Goal: Complete application form

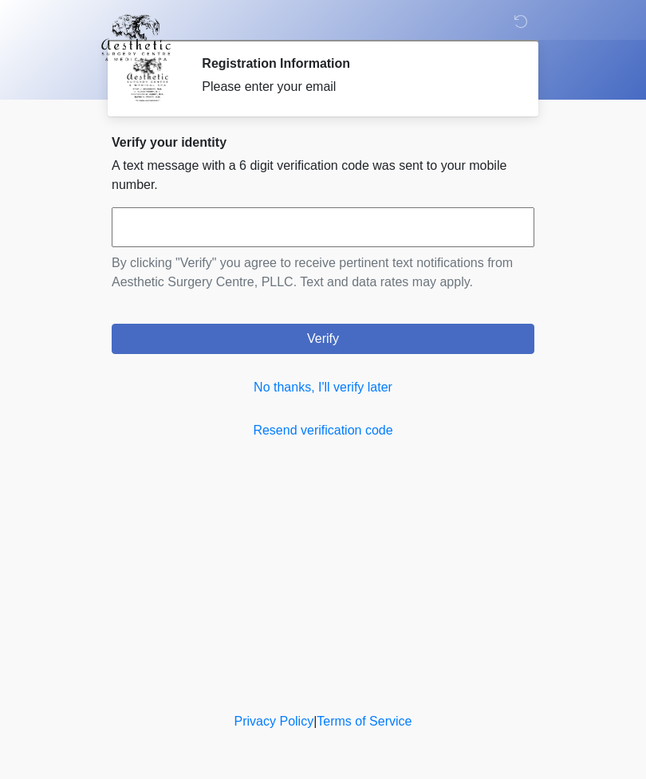
click at [288, 391] on link "No thanks, I'll verify later" at bounding box center [323, 387] width 423 height 19
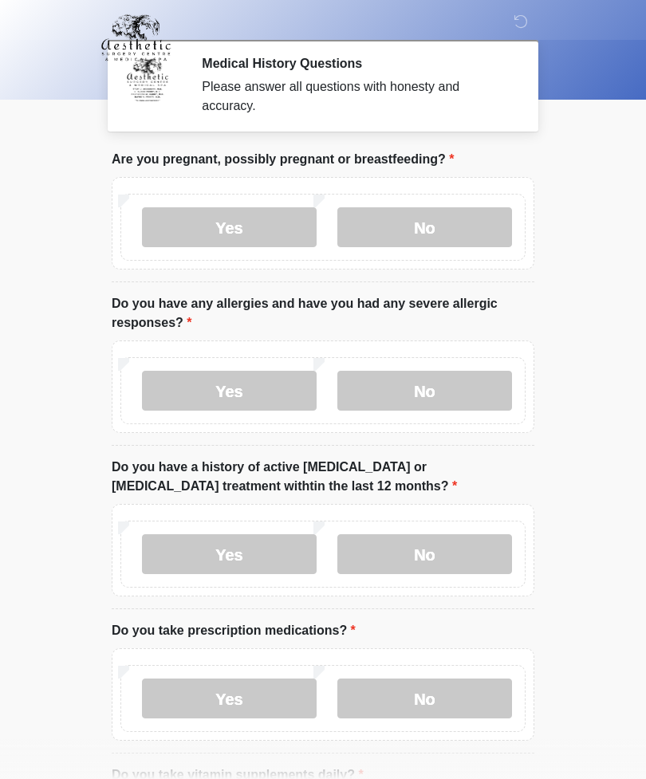
click at [430, 234] on label "No" at bounding box center [424, 227] width 175 height 40
click at [457, 390] on label "No" at bounding box center [424, 391] width 175 height 40
click at [475, 550] on label "No" at bounding box center [424, 555] width 175 height 40
click at [450, 696] on label "No" at bounding box center [424, 699] width 175 height 40
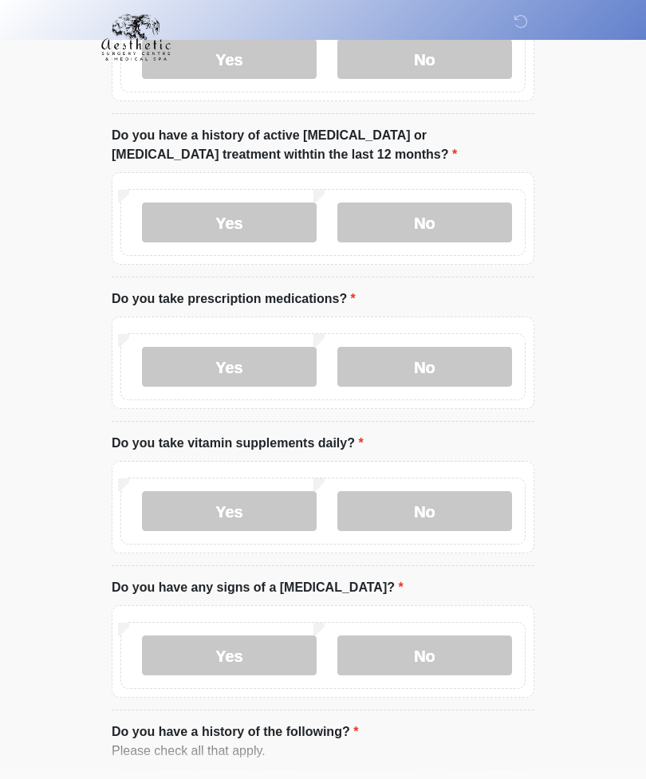
scroll to position [331, 0]
click at [273, 500] on label "Yes" at bounding box center [229, 512] width 175 height 40
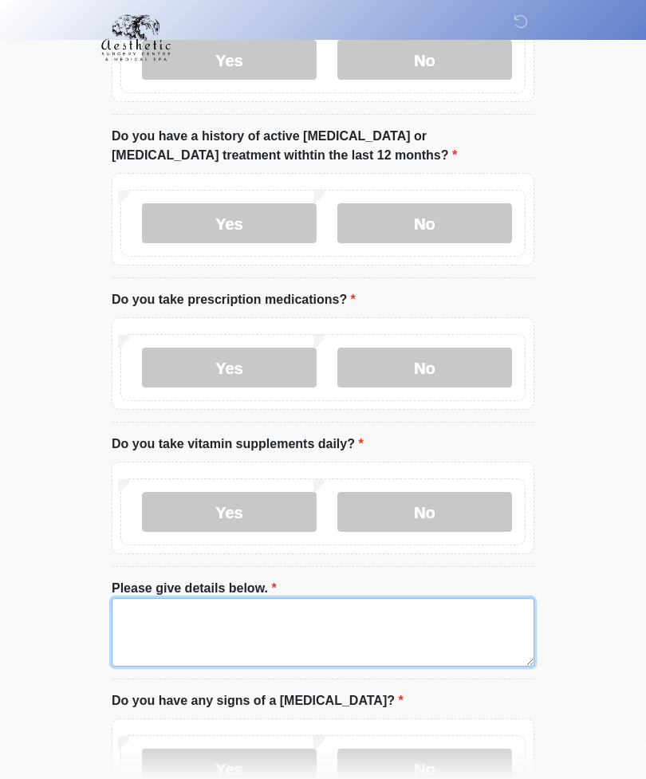
click at [164, 620] on textarea "Please give details below." at bounding box center [323, 632] width 423 height 69
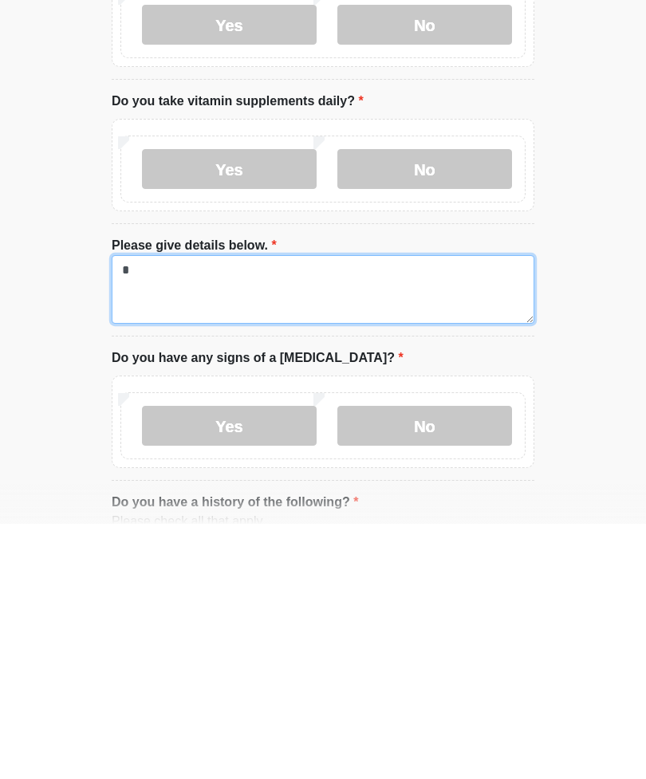
type textarea "*"
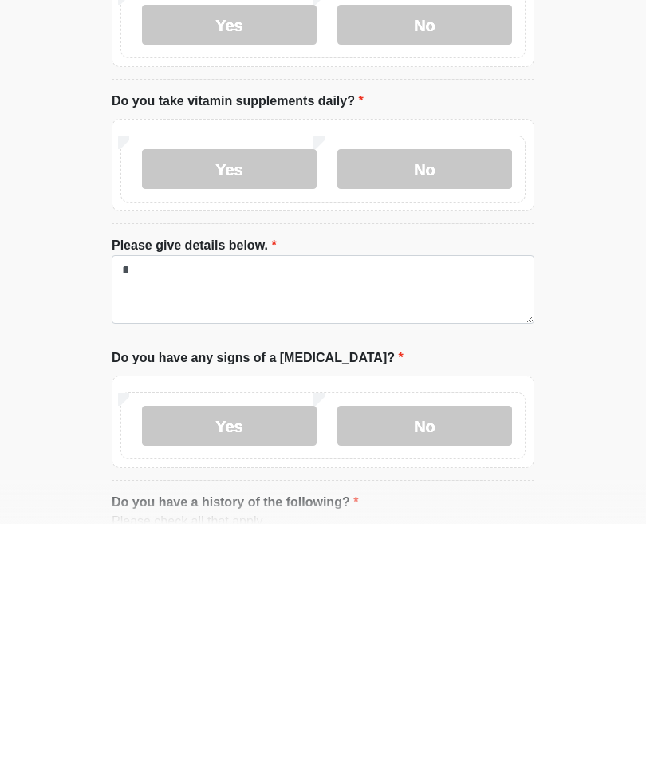
click at [447, 661] on label "No" at bounding box center [424, 681] width 175 height 40
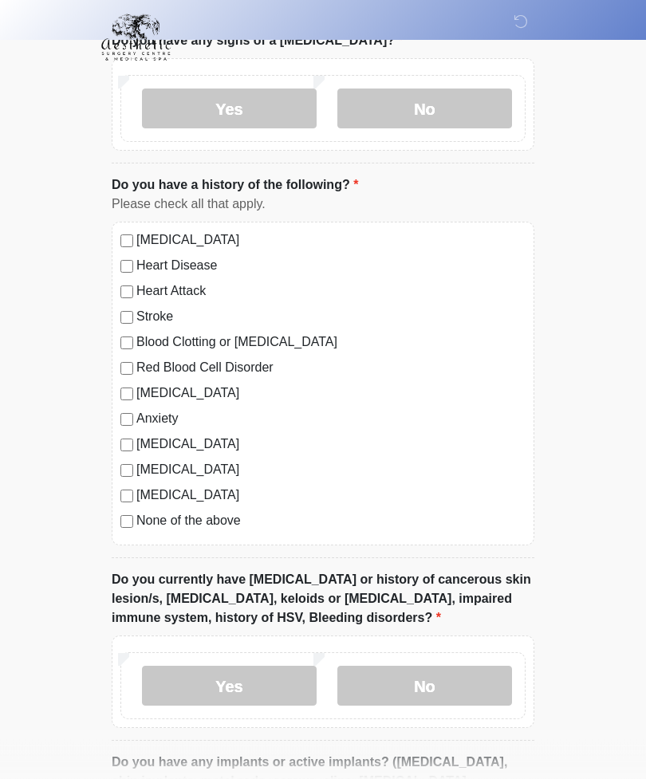
scroll to position [992, 0]
click at [456, 669] on label "No" at bounding box center [424, 686] width 175 height 40
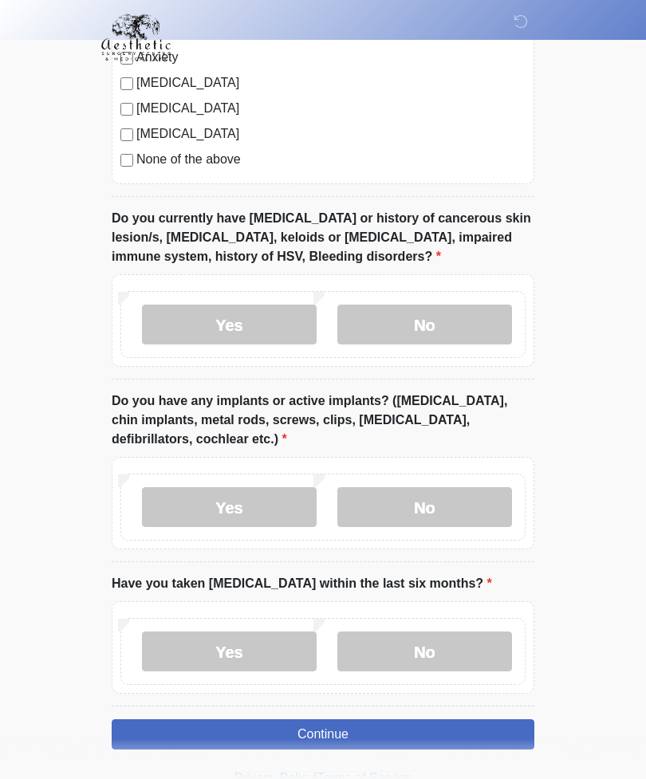
scroll to position [1355, 0]
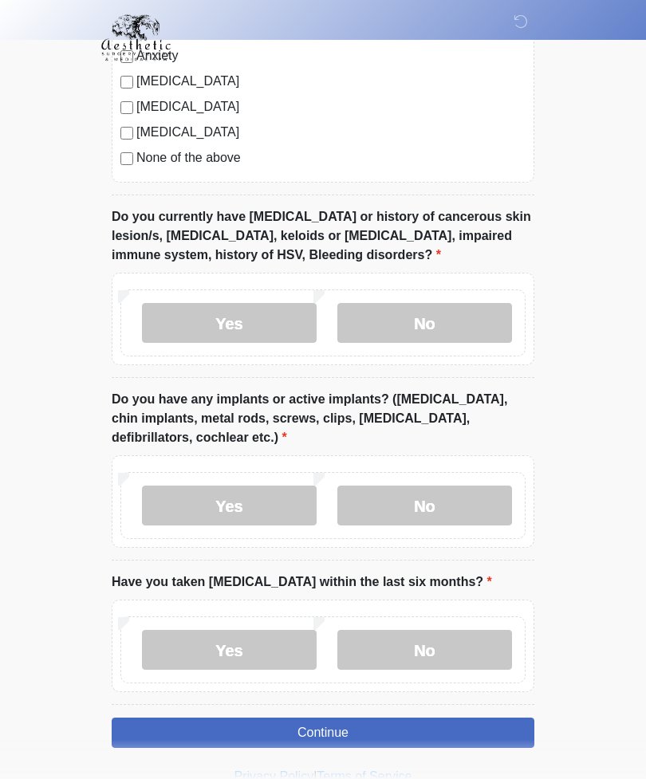
click at [478, 495] on label "No" at bounding box center [424, 506] width 175 height 40
click at [464, 640] on label "No" at bounding box center [424, 650] width 175 height 40
click at [414, 724] on button "Continue" at bounding box center [323, 733] width 423 height 30
click at [452, 720] on button "Continue" at bounding box center [323, 733] width 423 height 30
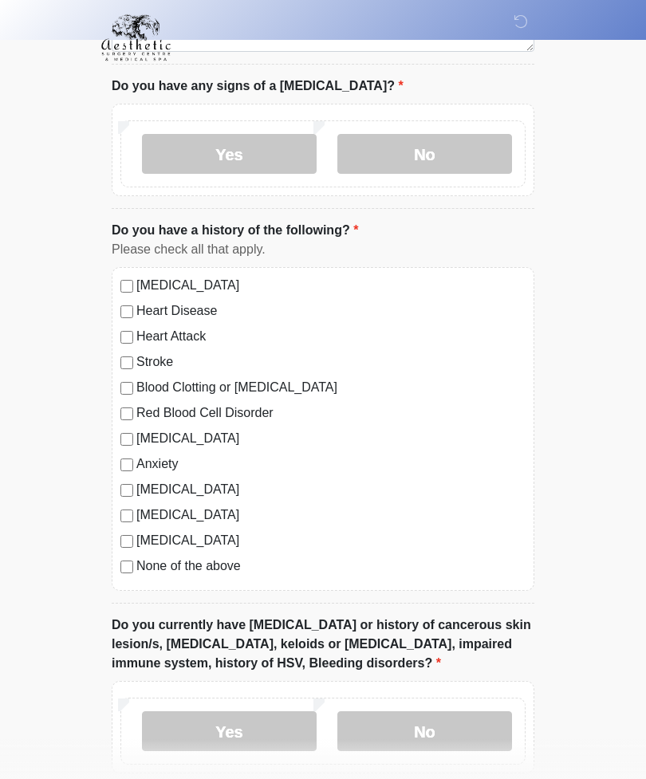
scroll to position [0, 0]
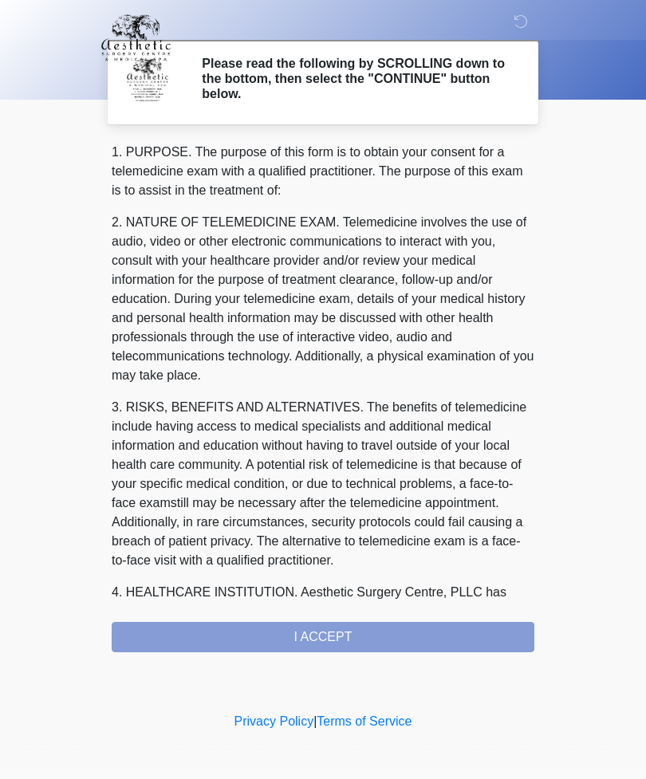
click at [452, 632] on div "1. PURPOSE. The purpose of this form is to obtain your consent for a telemedici…" at bounding box center [323, 398] width 423 height 510
click at [404, 625] on div "1. PURPOSE. The purpose of this form is to obtain your consent for a telemedici…" at bounding box center [323, 398] width 423 height 510
click at [354, 636] on div "1. PURPOSE. The purpose of this form is to obtain your consent for a telemedici…" at bounding box center [323, 398] width 423 height 510
click at [335, 635] on div "1. PURPOSE. The purpose of this form is to obtain your consent for a telemedici…" at bounding box center [323, 398] width 423 height 510
click at [340, 625] on div "1. PURPOSE. The purpose of this form is to obtain your consent for a telemedici…" at bounding box center [323, 398] width 423 height 510
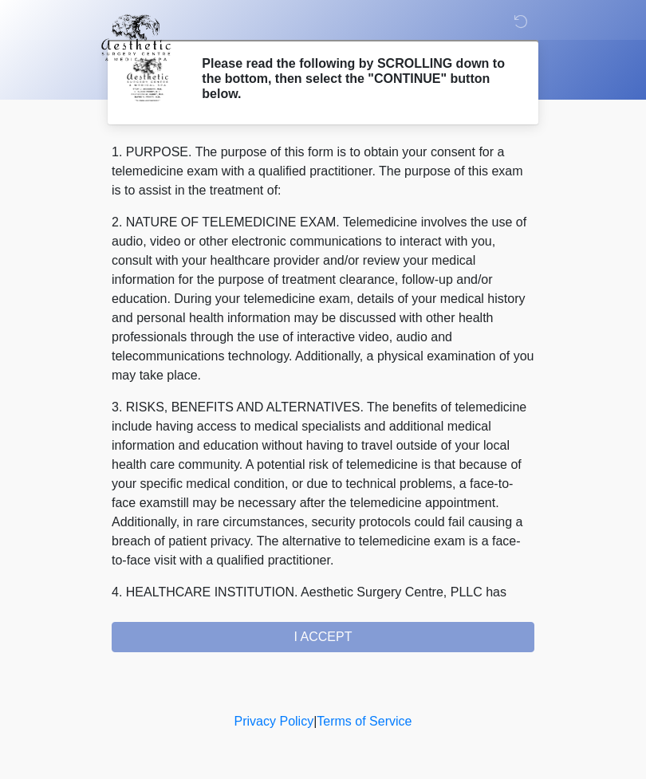
click at [343, 632] on div "1. PURPOSE. The purpose of this form is to obtain your consent for a telemedici…" at bounding box center [323, 398] width 423 height 510
click at [420, 77] on h2 "Please read the following by SCROLLING down to the bottom, then select the "CON…" at bounding box center [356, 79] width 309 height 46
click at [348, 638] on div "1. PURPOSE. The purpose of this form is to obtain your consent for a telemedici…" at bounding box center [323, 398] width 423 height 510
click at [293, 633] on div "1. PURPOSE. The purpose of this form is to obtain your consent for a telemedici…" at bounding box center [323, 398] width 423 height 510
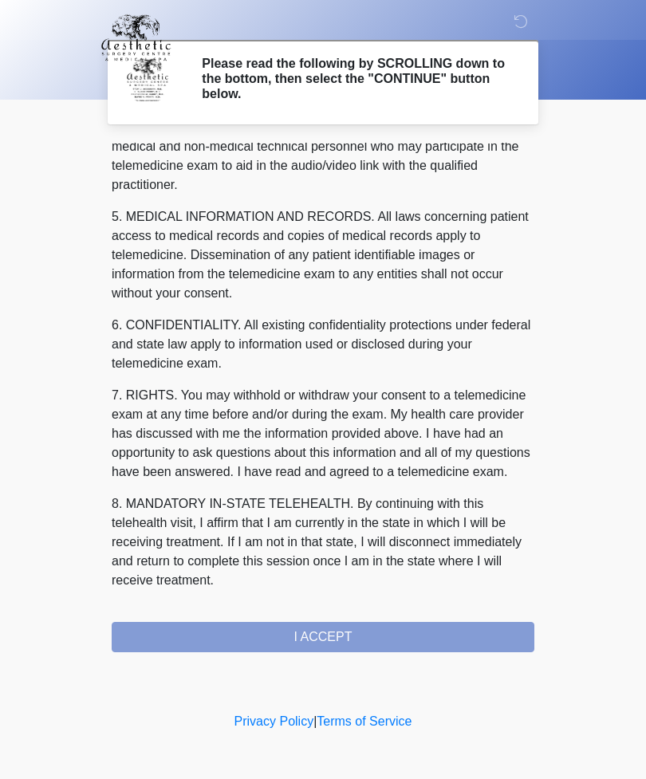
scroll to position [484, 0]
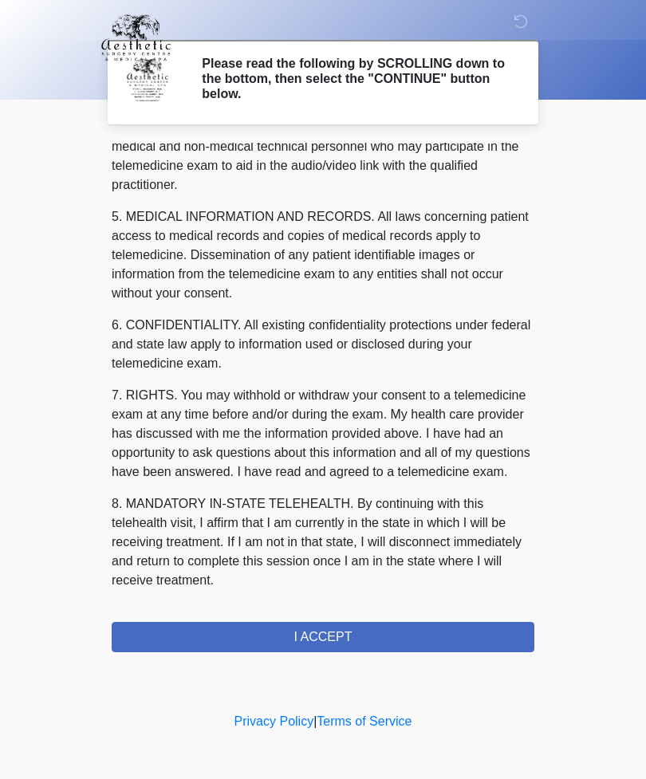
click at [412, 634] on button "I ACCEPT" at bounding box center [323, 637] width 423 height 30
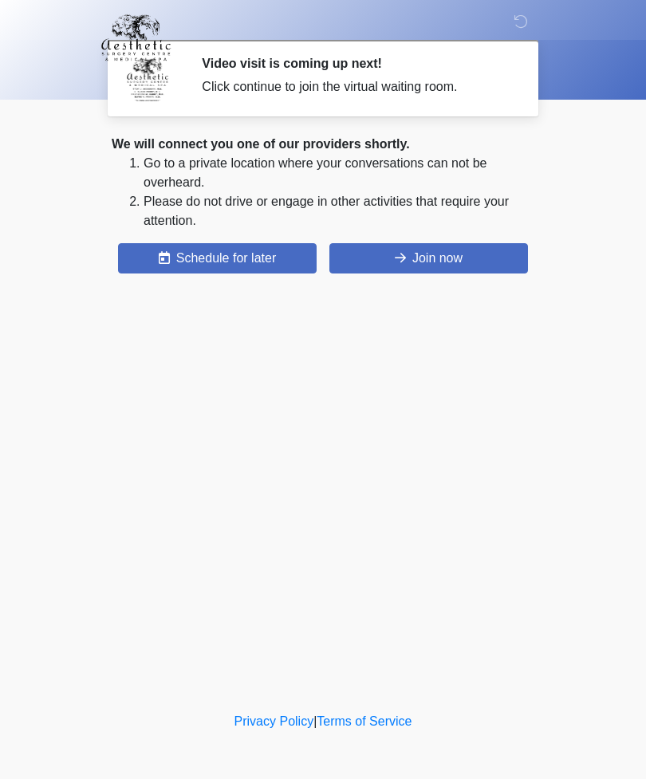
click at [487, 255] on button "Join now" at bounding box center [428, 258] width 199 height 30
